Goal: Check status: Check status

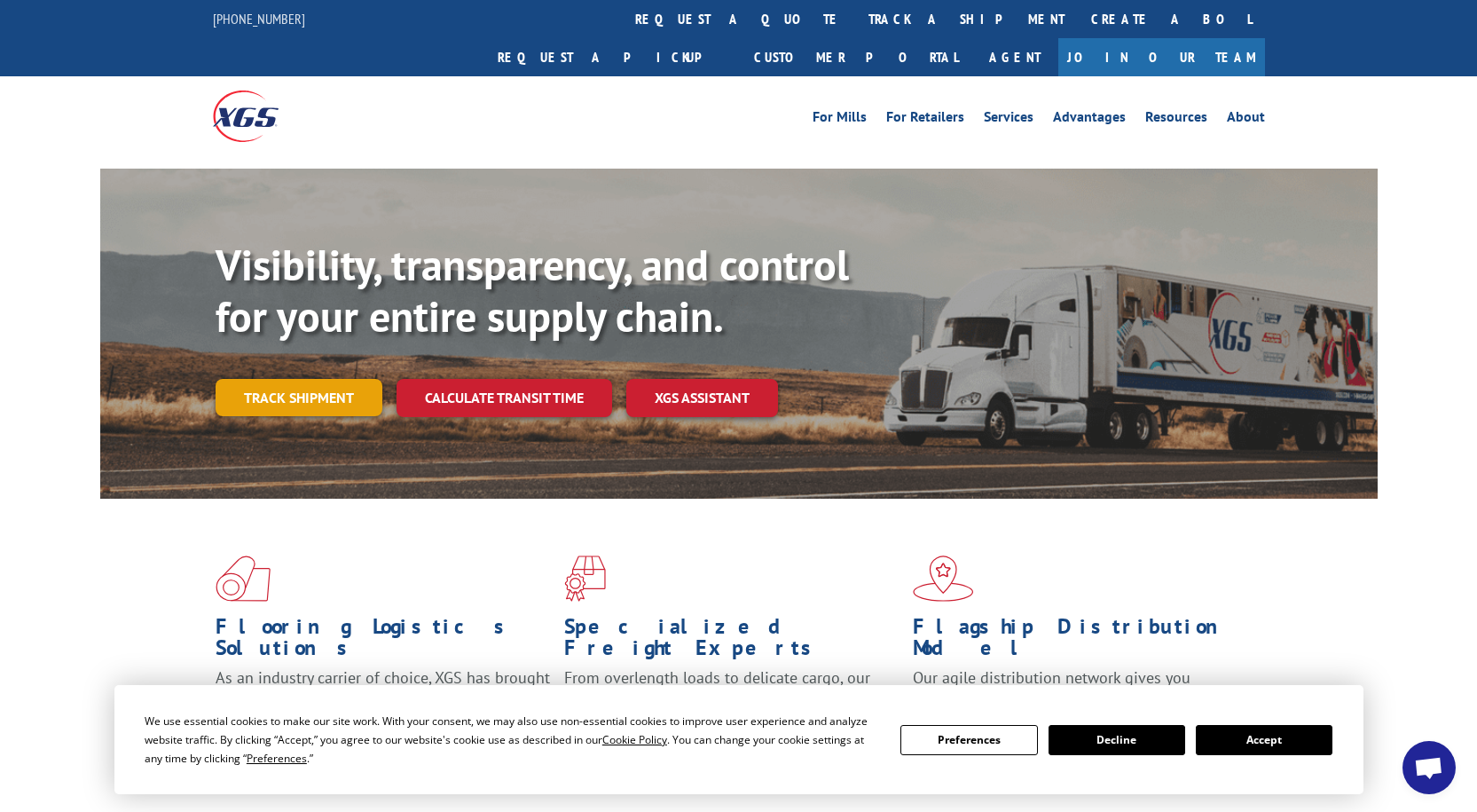
click at [296, 379] on link "Track shipment" at bounding box center [298, 398] width 167 height 38
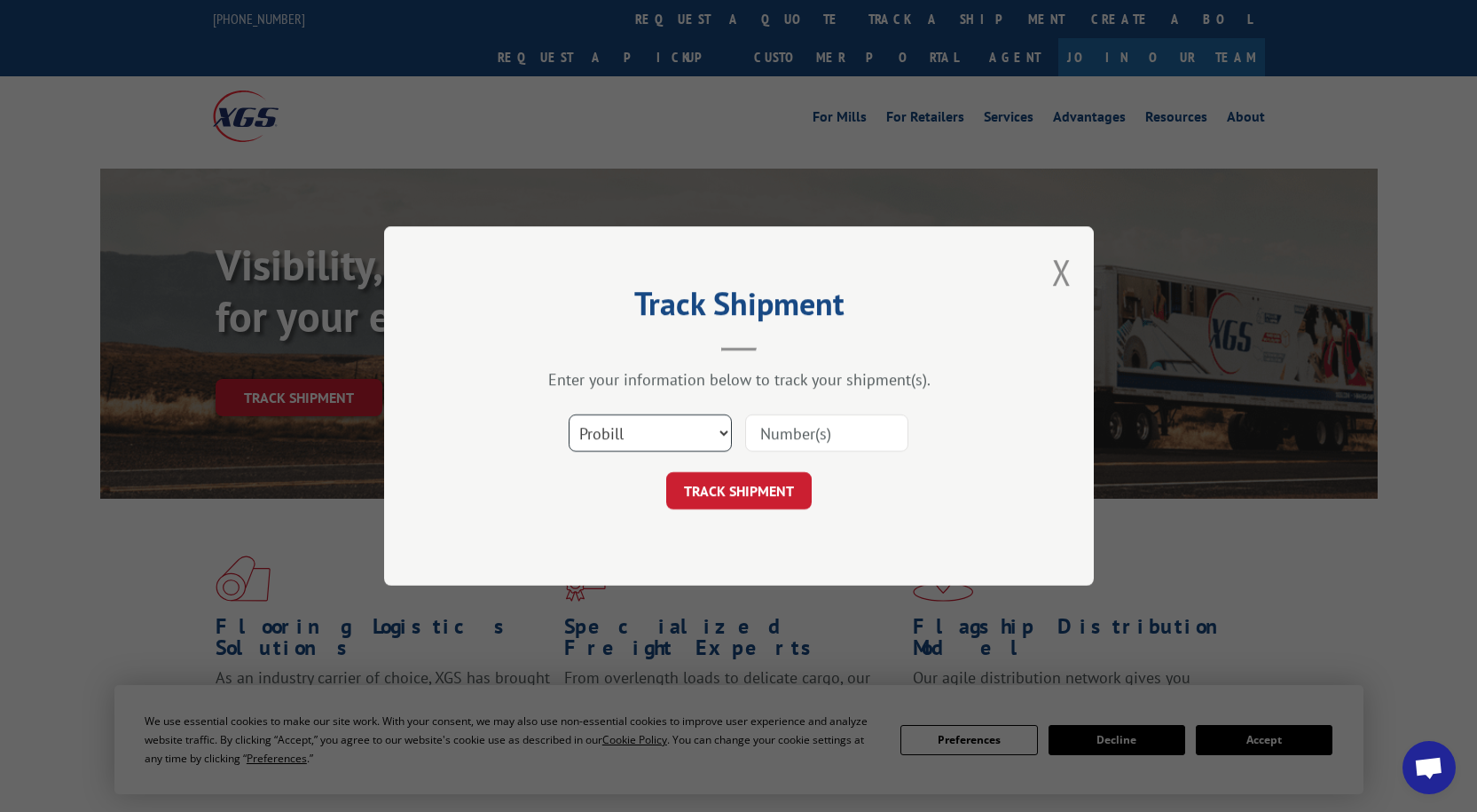
click at [653, 439] on select "Select category... Probill BOL PO" at bounding box center [650, 433] width 164 height 38
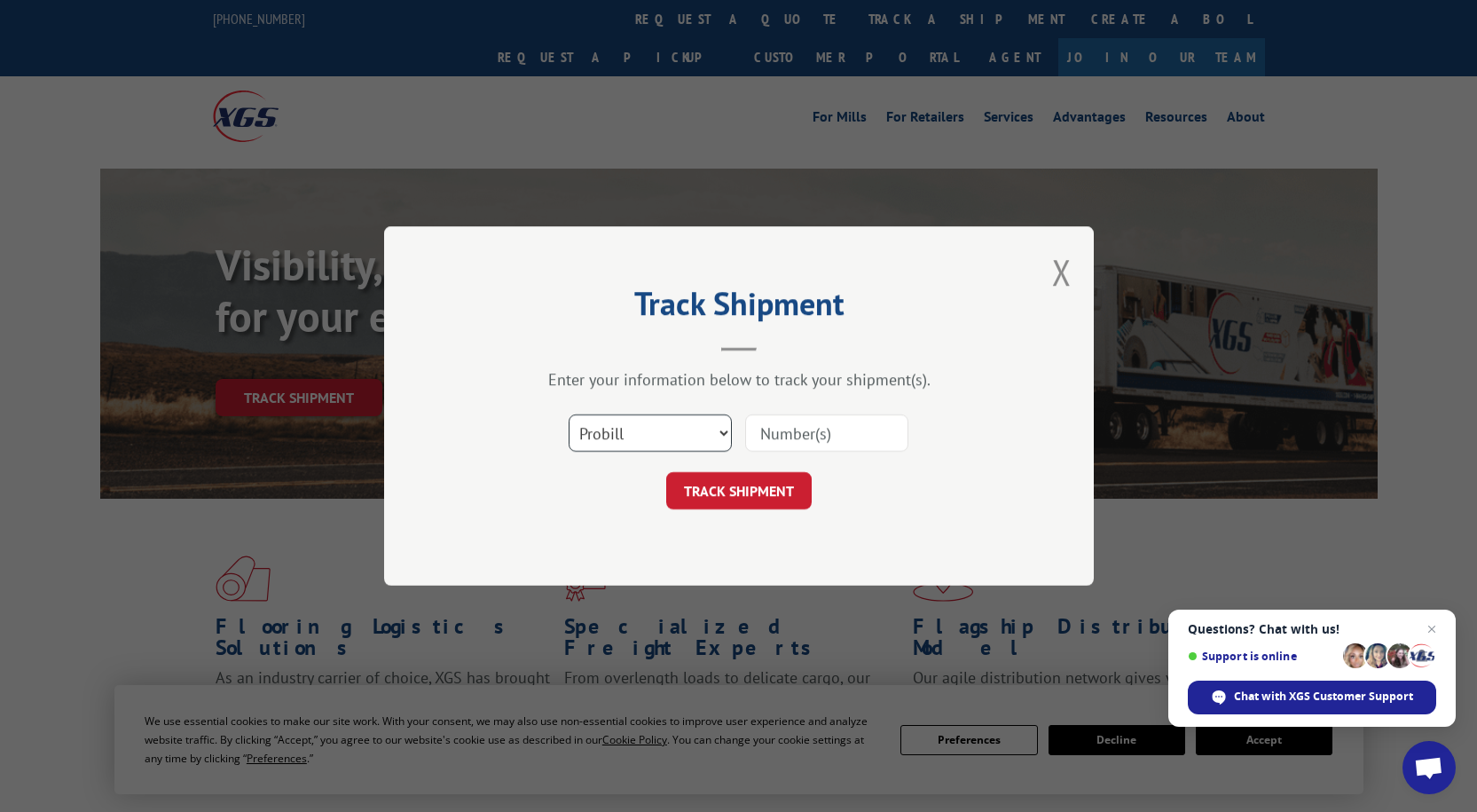
select select "po"
click at [568, 414] on select "Select category... Probill BOL PO" at bounding box center [650, 433] width 164 height 38
click at [808, 438] on input at bounding box center [827, 433] width 164 height 38
paste input "01533587"
type input "01533587"
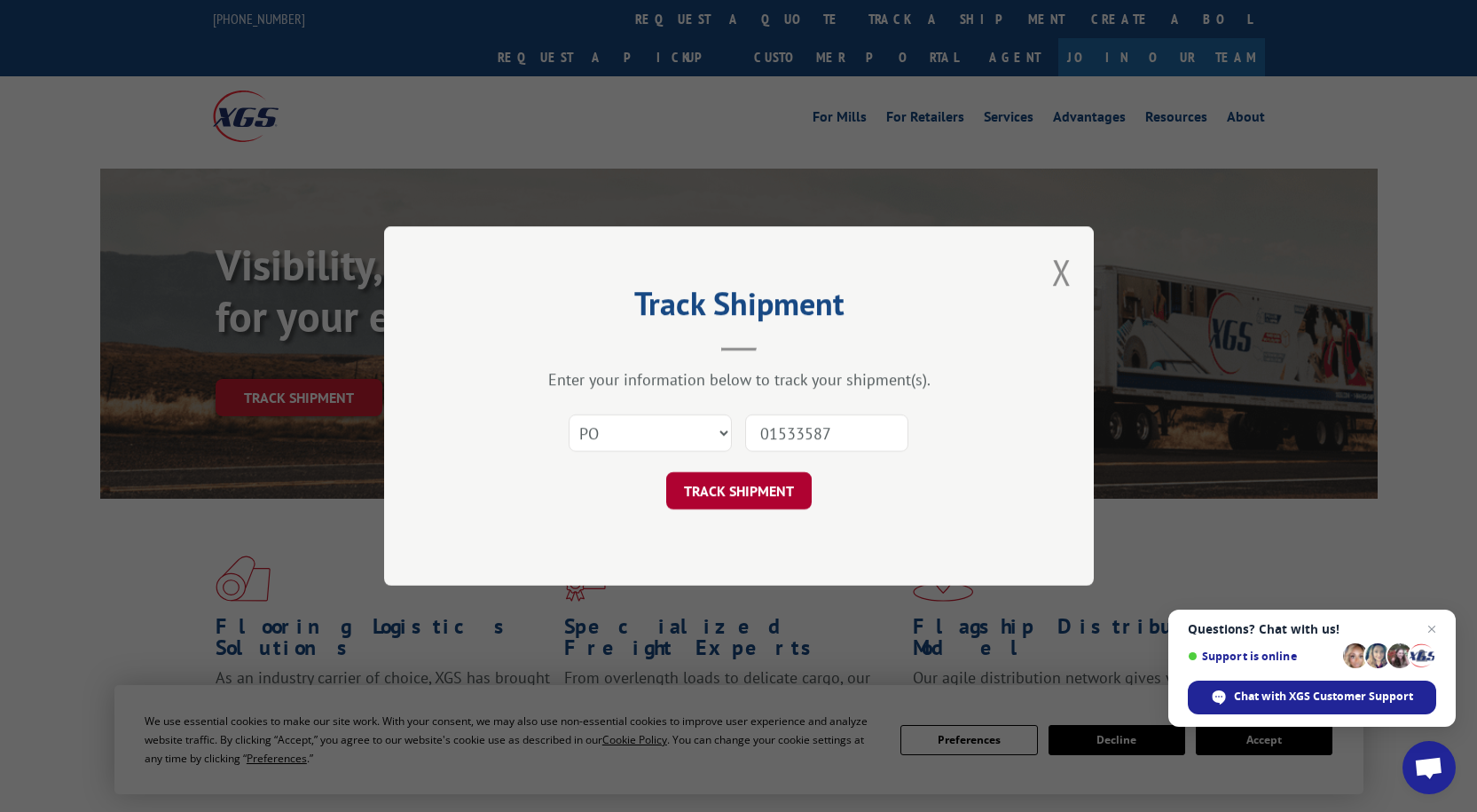
click at [751, 475] on button "TRACK SHIPMENT" at bounding box center [739, 490] width 146 height 38
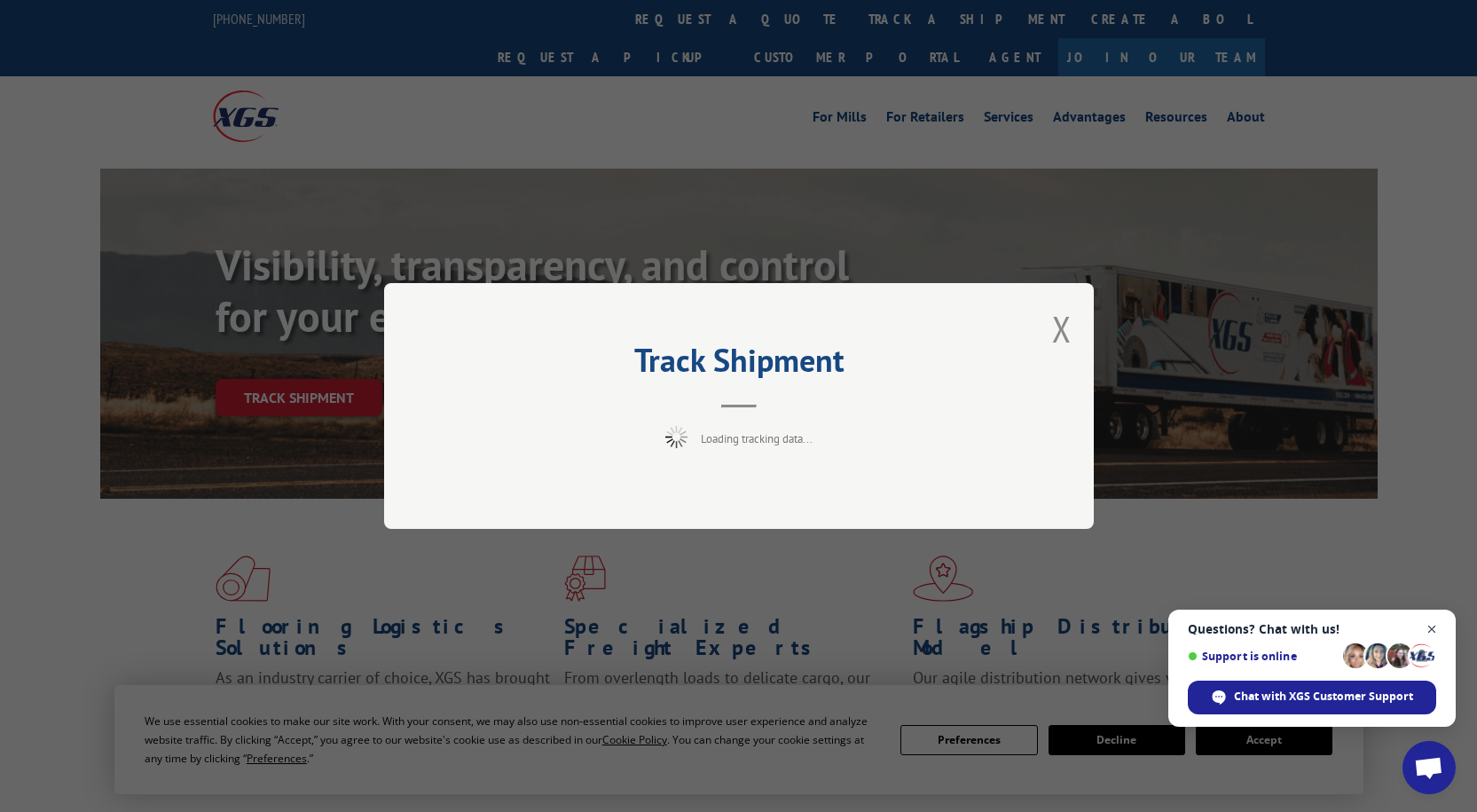
click at [1437, 626] on span "Close chat" at bounding box center [1432, 629] width 22 height 22
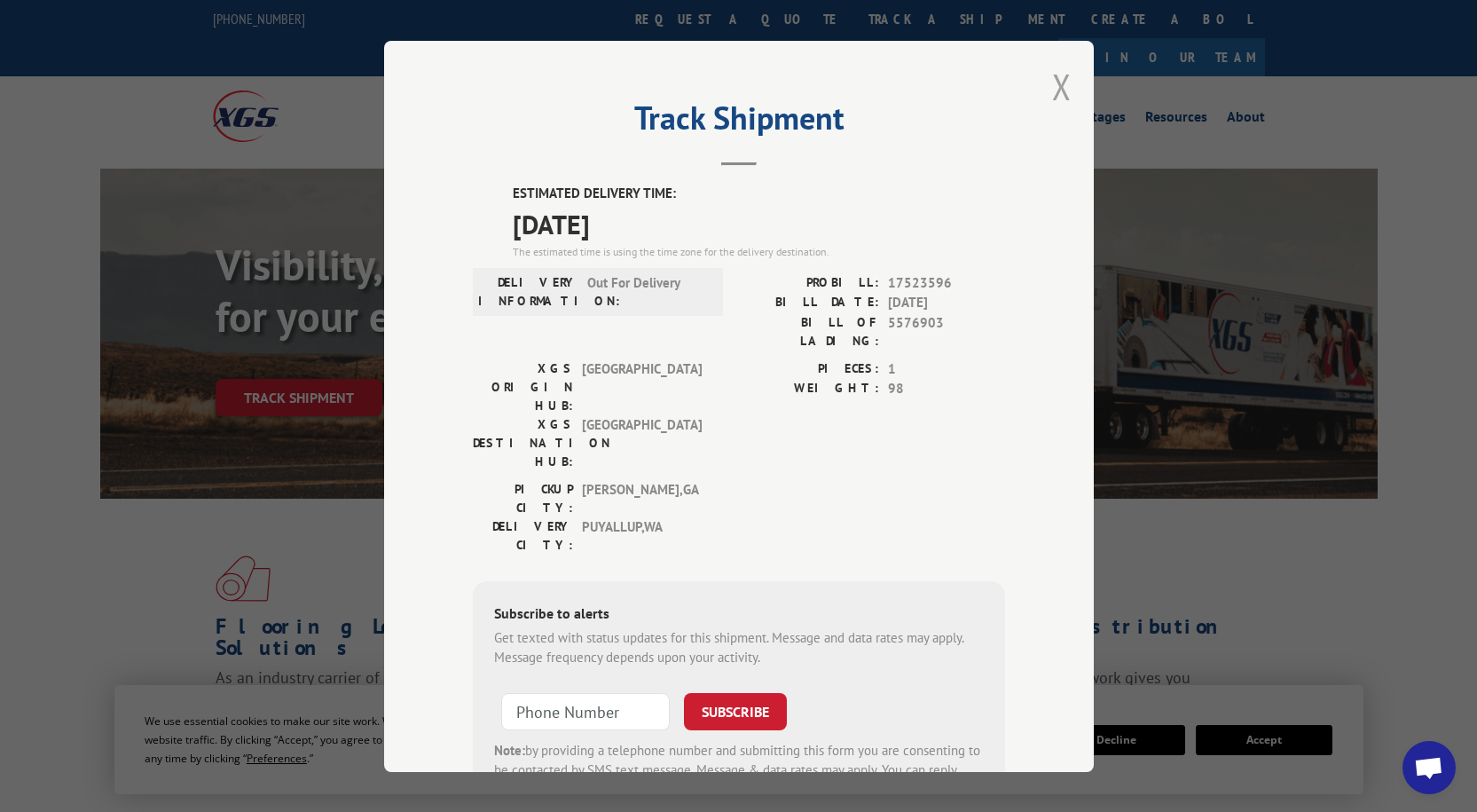
click at [1060, 96] on button "Close modal" at bounding box center [1062, 86] width 20 height 47
